Goal: Transaction & Acquisition: Purchase product/service

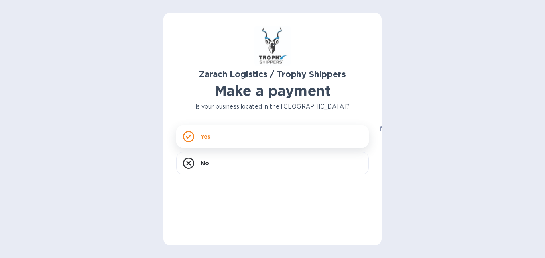
click at [233, 142] on div "Yes" at bounding box center [272, 136] width 193 height 22
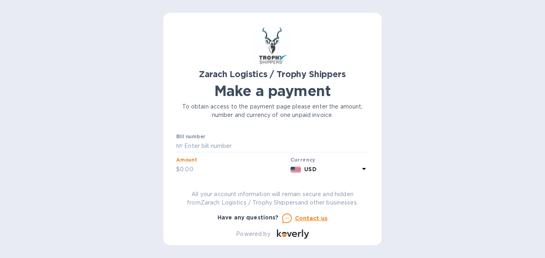
click at [182, 166] on input "text" at bounding box center [234, 169] width 108 height 12
type input "1"
type input "5"
type input "5,267.25"
click at [185, 144] on input "text" at bounding box center [276, 146] width 186 height 12
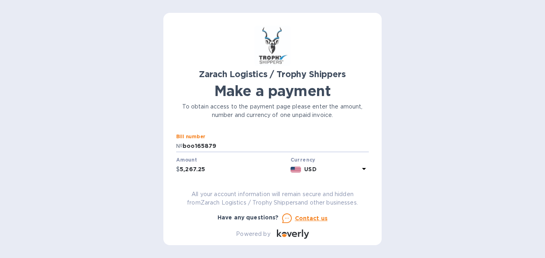
type input "boo165879"
click at [362, 168] on icon at bounding box center [364, 169] width 4 height 2
click at [364, 168] on div "Currencies Popular currencies EUR Euro GBP British Pound USD United States Doll…" at bounding box center [296, 230] width 146 height 134
click at [297, 158] on b "Currency" at bounding box center [303, 160] width 25 height 6
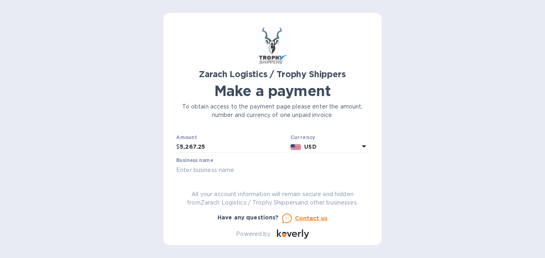
scroll to position [40, 0]
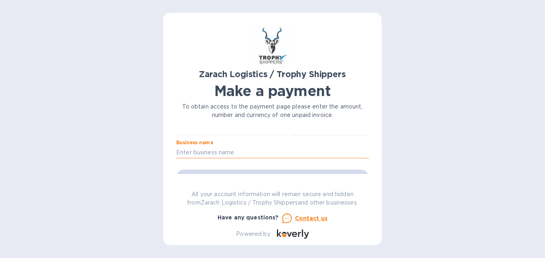
click at [181, 150] on input "text" at bounding box center [272, 152] width 193 height 12
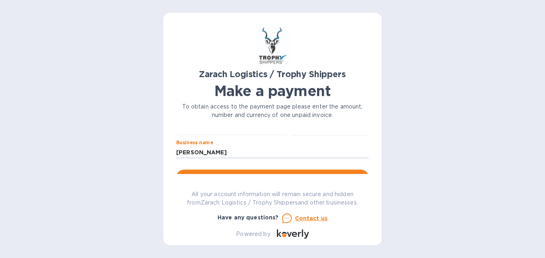
scroll to position [80, 0]
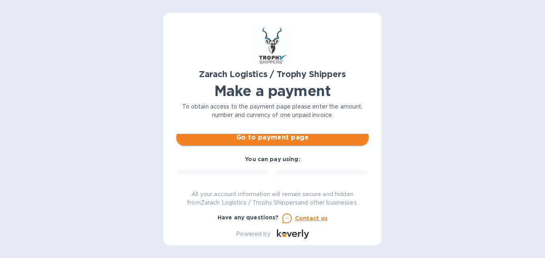
type input "[PERSON_NAME]"
click at [303, 136] on span "Go to payment page" at bounding box center [273, 137] width 180 height 10
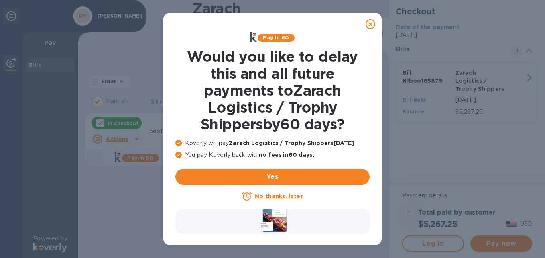
click at [275, 196] on u "No thanks, later" at bounding box center [279, 196] width 48 height 6
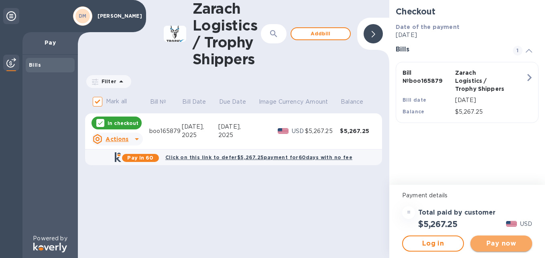
click at [500, 244] on span "Pay now" at bounding box center [501, 243] width 49 height 10
click at [501, 241] on span "Pay now" at bounding box center [501, 243] width 49 height 10
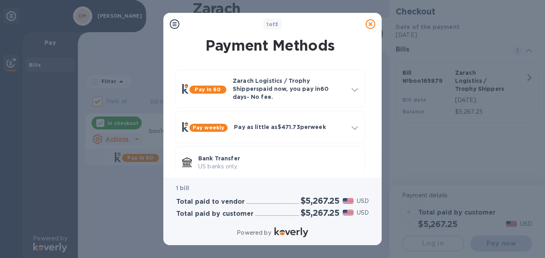
click at [173, 22] on icon at bounding box center [175, 24] width 10 height 10
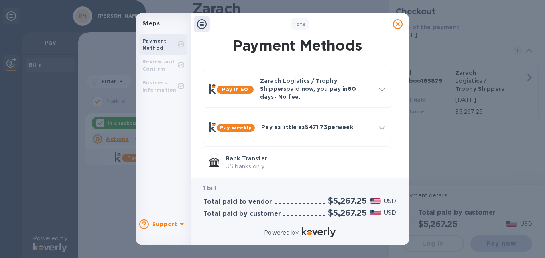
click at [173, 44] on div "Payment Method" at bounding box center [159, 44] width 35 height 14
click at [157, 42] on b "Payment Method" at bounding box center [154, 44] width 24 height 13
click at [240, 162] on p "US banks only." at bounding box center [306, 166] width 160 height 8
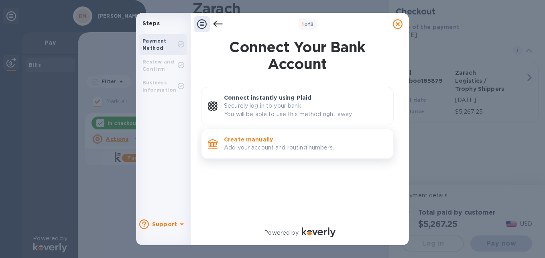
click at [250, 150] on p "Add your account and routing numbers." at bounding box center [305, 147] width 163 height 8
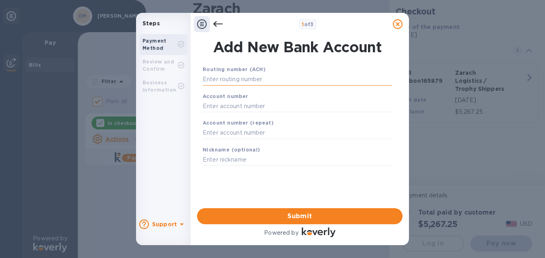
click at [207, 77] on input "text" at bounding box center [297, 79] width 189 height 12
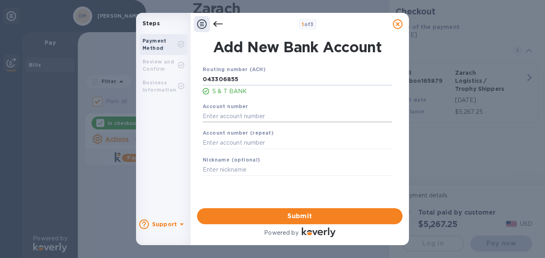
type input "043306855"
click at [210, 114] on input "text" at bounding box center [297, 116] width 189 height 12
type input "3001756596"
click at [213, 143] on input "text" at bounding box center [297, 143] width 189 height 12
type input "3001756596"
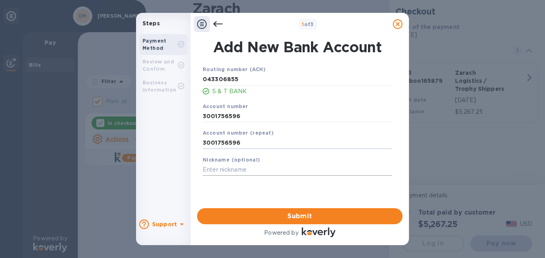
click at [205, 168] on input "text" at bounding box center [297, 170] width 189 height 12
type input "[PERSON_NAME] consruction"
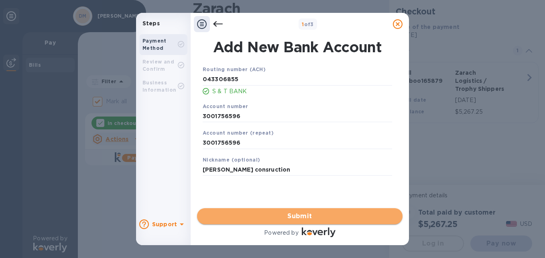
click at [287, 216] on span "Submit" at bounding box center [299, 216] width 193 height 10
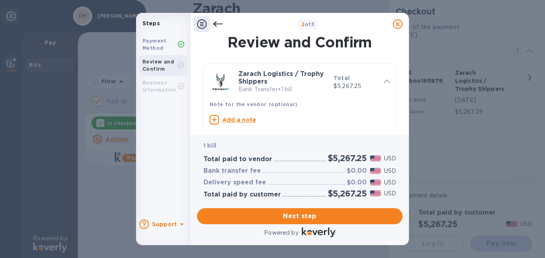
click at [159, 84] on b "Business Information" at bounding box center [159, 85] width 34 height 13
click at [168, 84] on div "Business Information" at bounding box center [159, 86] width 35 height 14
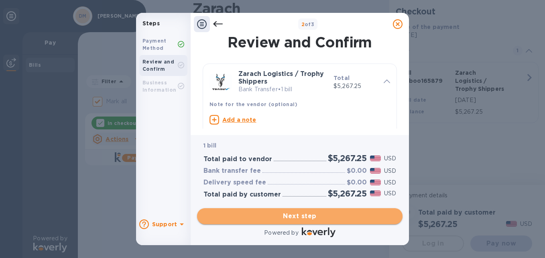
click at [286, 215] on span "Next step" at bounding box center [299, 216] width 193 height 10
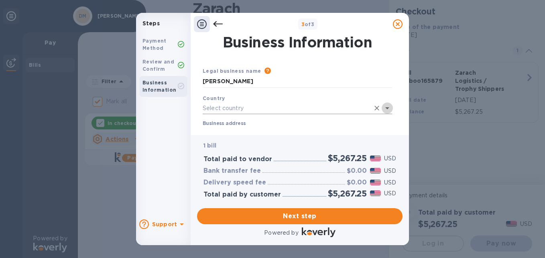
click at [387, 106] on icon "Open" at bounding box center [388, 108] width 10 height 10
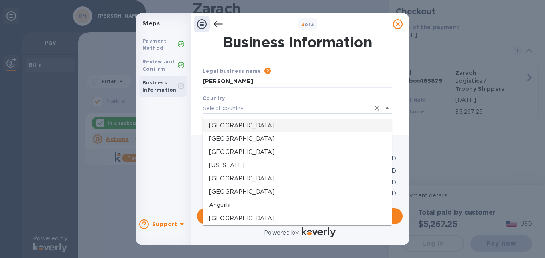
click at [245, 127] on p "[GEOGRAPHIC_DATA]" at bounding box center [297, 125] width 177 height 8
type input "[GEOGRAPHIC_DATA]"
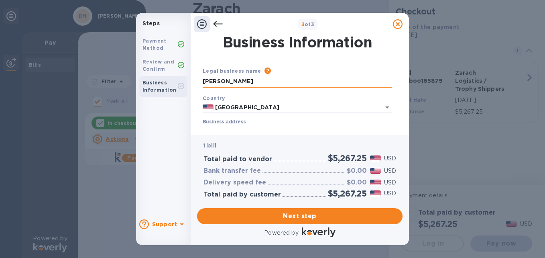
click at [267, 79] on input "[PERSON_NAME]" at bounding box center [297, 81] width 189 height 12
type input "d"
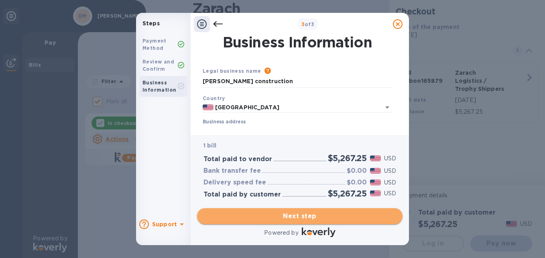
click at [308, 216] on span "Next step" at bounding box center [299, 216] width 193 height 10
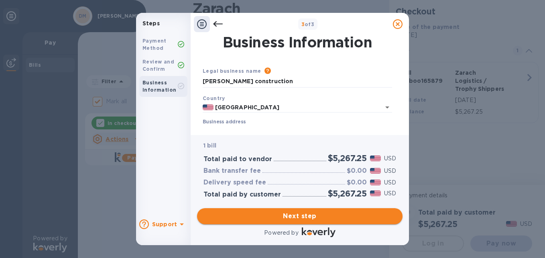
click at [297, 216] on span "Next step" at bounding box center [299, 216] width 193 height 10
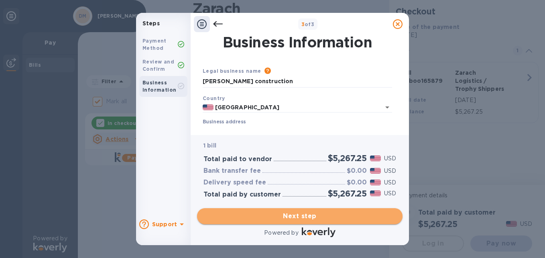
click at [297, 216] on span "Next step" at bounding box center [299, 216] width 193 height 10
click at [281, 214] on span "Next step" at bounding box center [299, 216] width 193 height 10
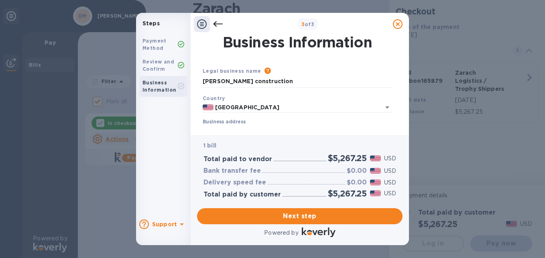
click at [175, 224] on b "Support" at bounding box center [164, 224] width 25 height 6
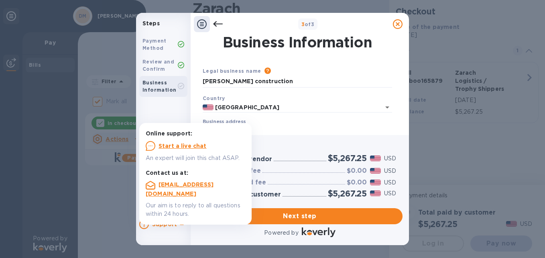
click at [177, 146] on u "Start a live chat" at bounding box center [183, 145] width 48 height 6
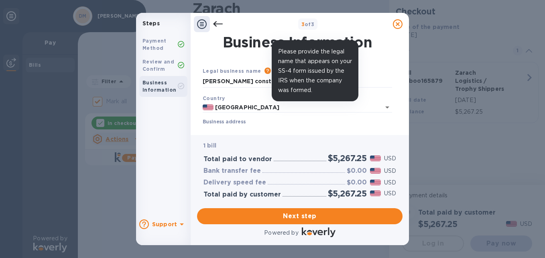
click at [265, 71] on icon at bounding box center [268, 70] width 6 height 6
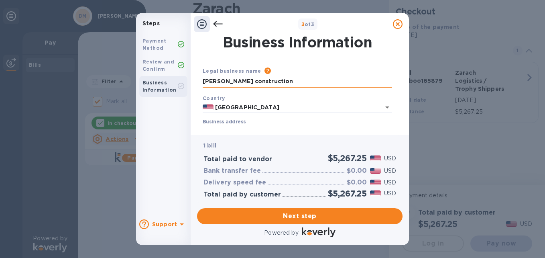
click at [269, 78] on input "[PERSON_NAME] construction" at bounding box center [297, 81] width 189 height 12
type input "m"
type input "z"
click at [292, 216] on span "Next step" at bounding box center [299, 216] width 193 height 10
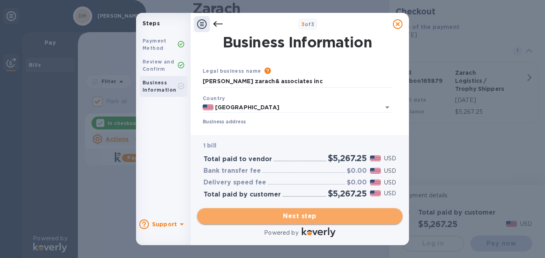
click at [292, 216] on span "Next step" at bounding box center [299, 216] width 193 height 10
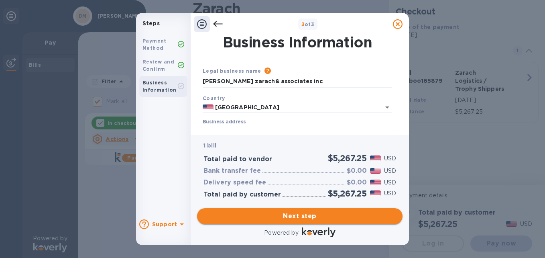
click at [292, 216] on span "Next step" at bounding box center [299, 216] width 193 height 10
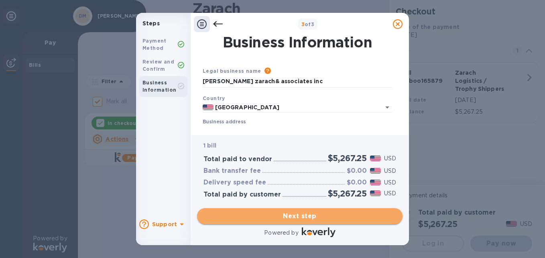
click at [292, 216] on span "Next step" at bounding box center [299, 216] width 193 height 10
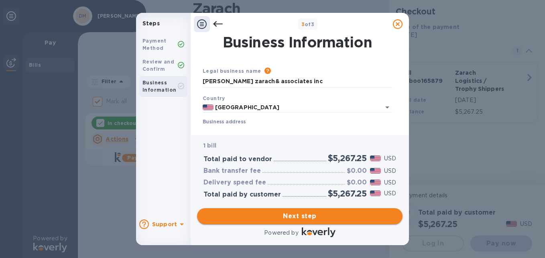
click at [292, 216] on span "Next step" at bounding box center [299, 216] width 193 height 10
click at [303, 80] on input "[PERSON_NAME] zarach& associates inc" at bounding box center [297, 81] width 189 height 12
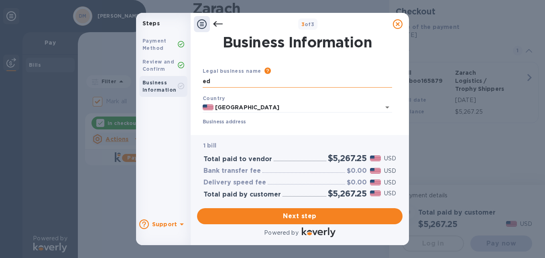
type input "e"
type input "trophy shippers"
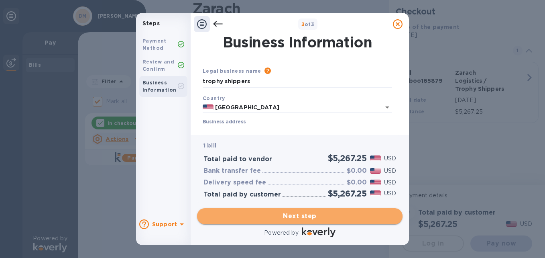
click at [318, 216] on span "Next step" at bounding box center [299, 216] width 193 height 10
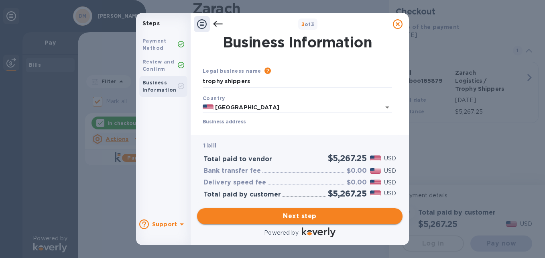
click at [318, 216] on span "Next step" at bounding box center [299, 216] width 193 height 10
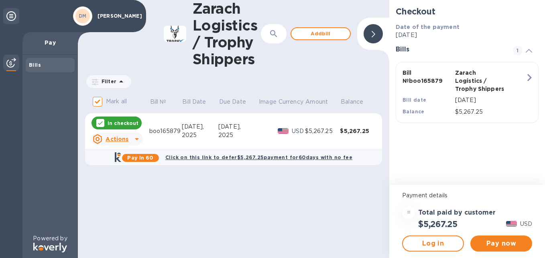
click at [114, 123] on p "In checkout" at bounding box center [123, 123] width 31 height 7
checkbox input "false"
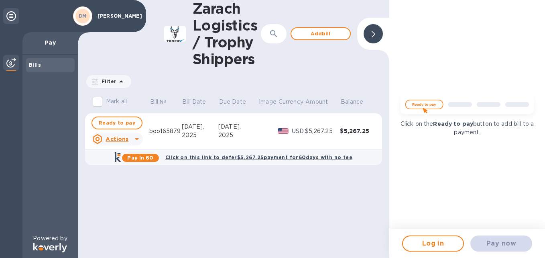
click at [427, 104] on img at bounding box center [467, 106] width 143 height 28
click at [502, 246] on div "Pay now" at bounding box center [501, 243] width 68 height 22
click at [502, 245] on div "Pay now" at bounding box center [501, 243] width 68 height 22
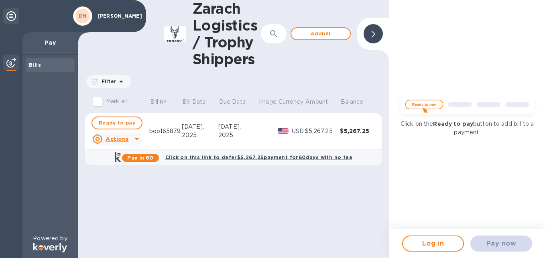
click at [502, 245] on div "Pay now" at bounding box center [501, 243] width 68 height 22
click at [422, 104] on img at bounding box center [467, 106] width 143 height 28
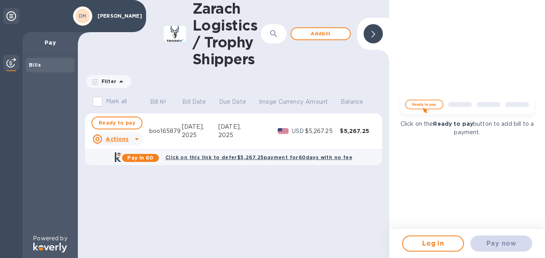
click at [422, 104] on img at bounding box center [467, 106] width 143 height 28
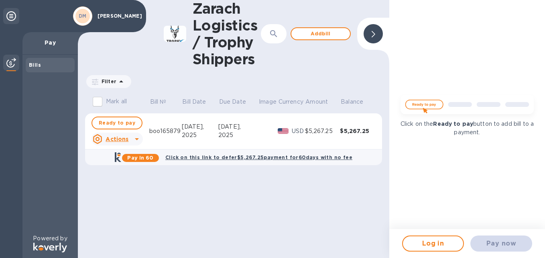
click at [53, 47] on p "Pay" at bounding box center [50, 43] width 43 height 8
click at [51, 44] on p "Pay" at bounding box center [50, 43] width 43 height 8
click at [54, 39] on p "Pay" at bounding box center [50, 43] width 43 height 8
click at [108, 16] on p "[PERSON_NAME]" at bounding box center [118, 16] width 40 height 6
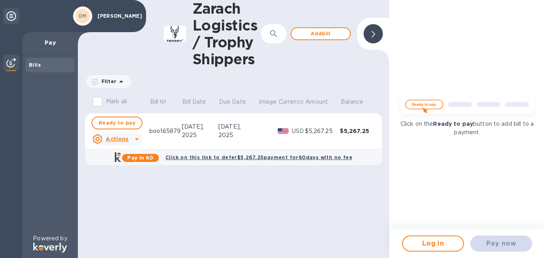
click at [36, 66] on b "Bills" at bounding box center [35, 65] width 12 height 6
click at [50, 41] on p "Pay" at bounding box center [50, 43] width 43 height 8
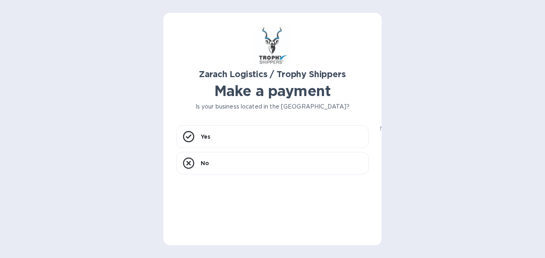
drag, startPoint x: 0, startPoint y: 0, endPoint x: 199, endPoint y: 94, distance: 219.9
click at [199, 94] on h1 "Make a payment" at bounding box center [272, 90] width 193 height 17
drag, startPoint x: 215, startPoint y: 137, endPoint x: 220, endPoint y: 138, distance: 5.2
click at [220, 138] on div "Yes" at bounding box center [272, 136] width 193 height 22
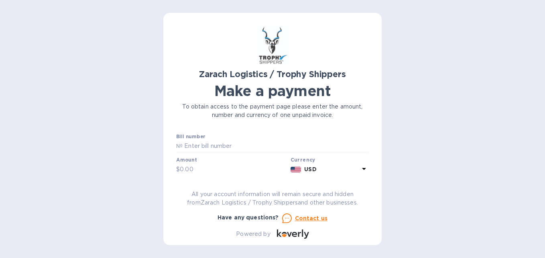
click at [299, 170] on img at bounding box center [296, 170] width 11 height 6
click at [310, 159] on b "Currency" at bounding box center [303, 160] width 25 height 6
click at [181, 142] on p "№" at bounding box center [179, 146] width 6 height 8
click at [185, 145] on input "text" at bounding box center [276, 146] width 186 height 12
type input "boo165879"
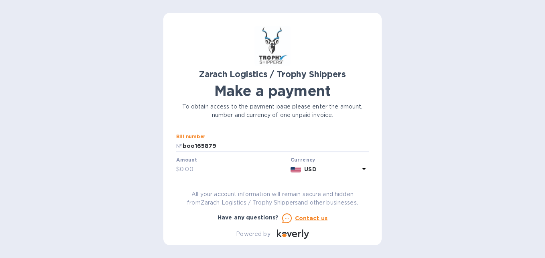
type input "5,267.25"
type input "[PERSON_NAME]"
type input "5"
click at [220, 145] on input "boo165879" at bounding box center [276, 145] width 186 height 12
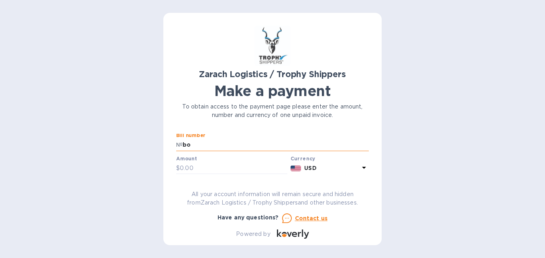
type input "b"
click at [178, 141] on p "№" at bounding box center [179, 144] width 6 height 8
click at [181, 142] on p "№" at bounding box center [179, 144] width 6 height 8
click at [181, 143] on p "№" at bounding box center [179, 144] width 6 height 8
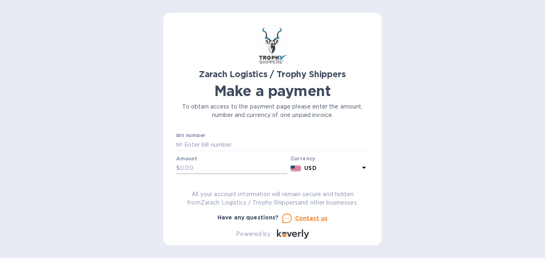
click at [184, 167] on input "text" at bounding box center [234, 168] width 108 height 12
click at [180, 144] on p "№" at bounding box center [179, 144] width 6 height 8
click at [183, 144] on input "text" at bounding box center [276, 145] width 186 height 12
type input "boo165879"
click at [279, 72] on b "Zarach Logistics / Trophy Shippers" at bounding box center [272, 74] width 147 height 10
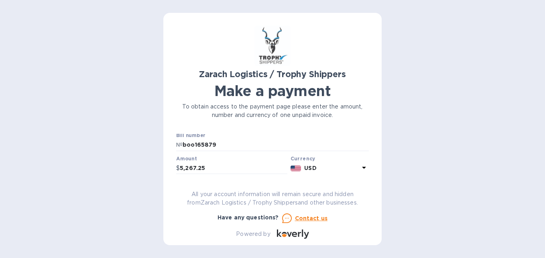
click at [362, 165] on icon at bounding box center [364, 168] width 10 height 10
click at [362, 169] on div "Currencies" at bounding box center [296, 186] width 146 height 35
click at [292, 172] on h3 "Currencies" at bounding box center [295, 173] width 35 height 8
click at [354, 166] on div "Currencies Popular currencies EUR Euro GBP British Pound USD United States Doll…" at bounding box center [296, 229] width 146 height 134
click at [307, 159] on b "Currency" at bounding box center [303, 158] width 25 height 6
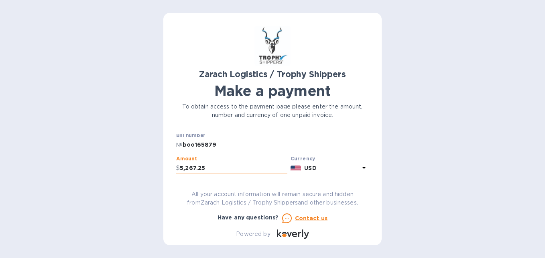
click at [214, 167] on input "5,267.25" at bounding box center [234, 168] width 108 height 12
type input "5"
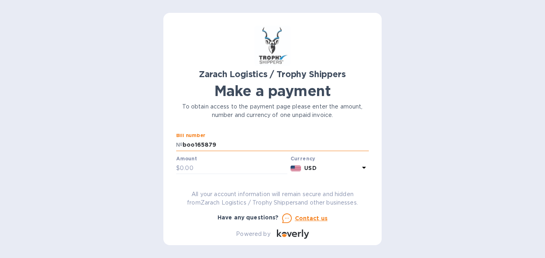
click at [223, 145] on input "boo165879" at bounding box center [276, 145] width 186 height 12
type input "b"
click at [492, 51] on div "Zarach Logistics / Trophy Shippers Make a payment To obtain access to the payme…" at bounding box center [272, 129] width 545 height 258
